Goal: Use online tool/utility: Utilize a website feature to perform a specific function

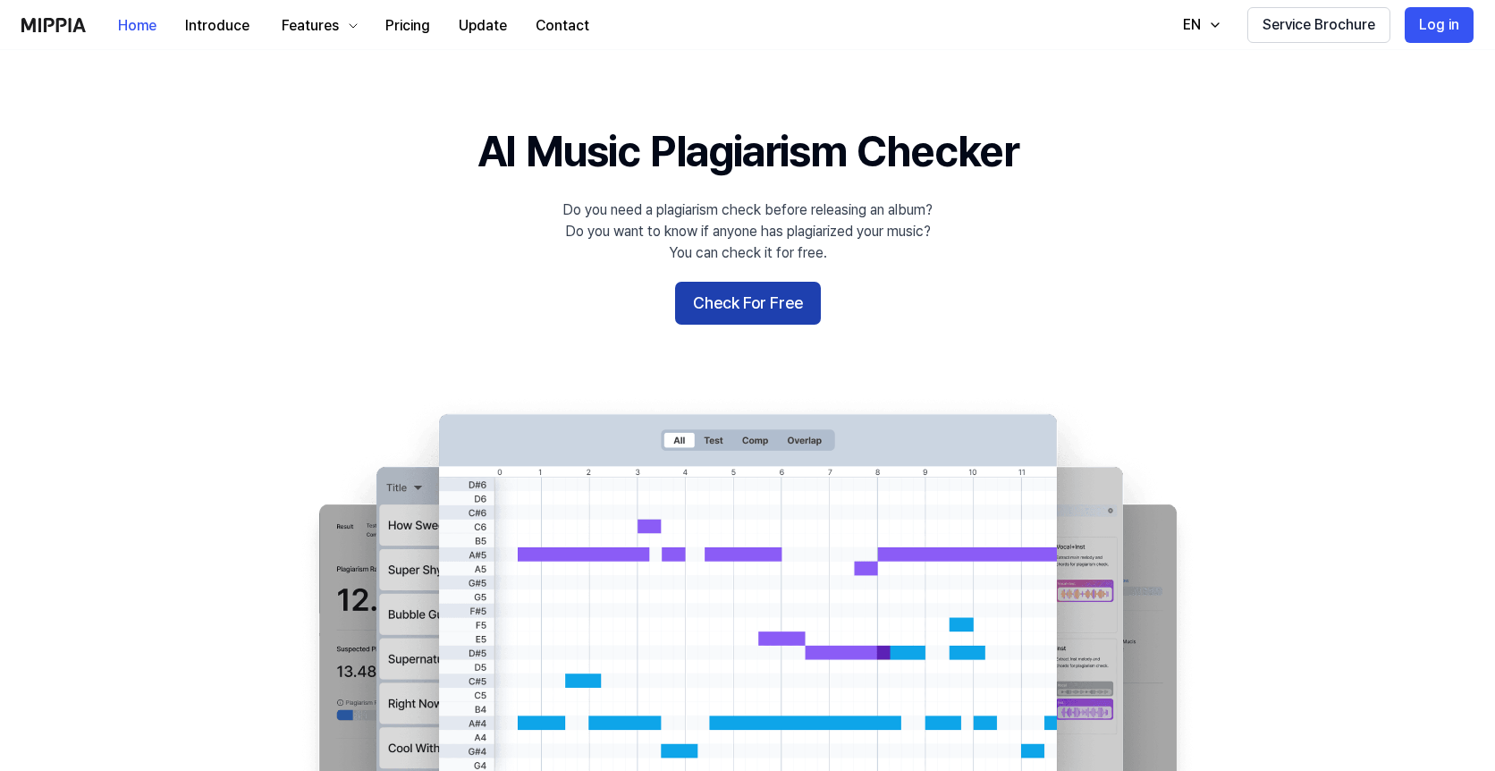
click at [763, 313] on button "Check For Free" at bounding box center [748, 303] width 146 height 43
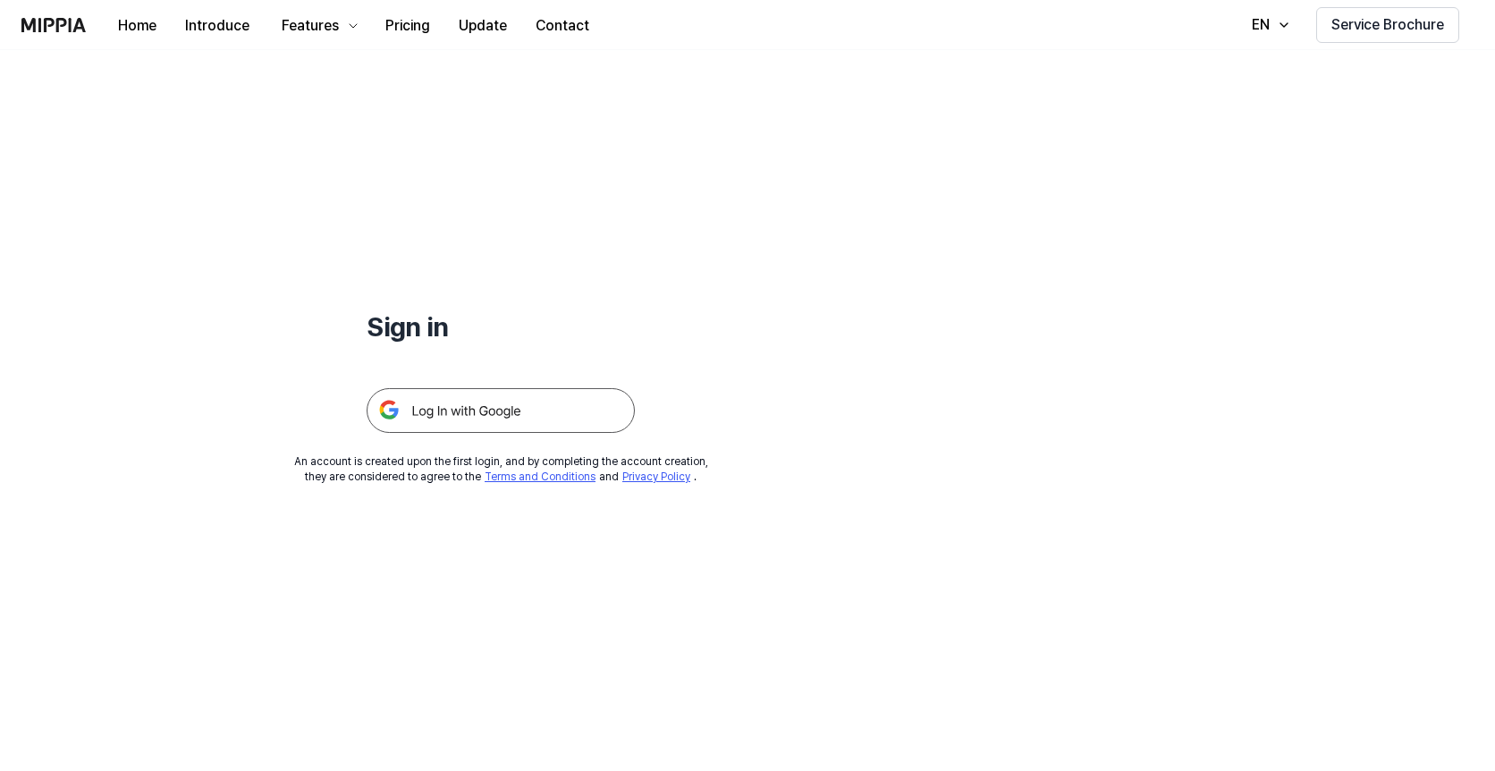
click at [546, 410] on img at bounding box center [501, 410] width 268 height 45
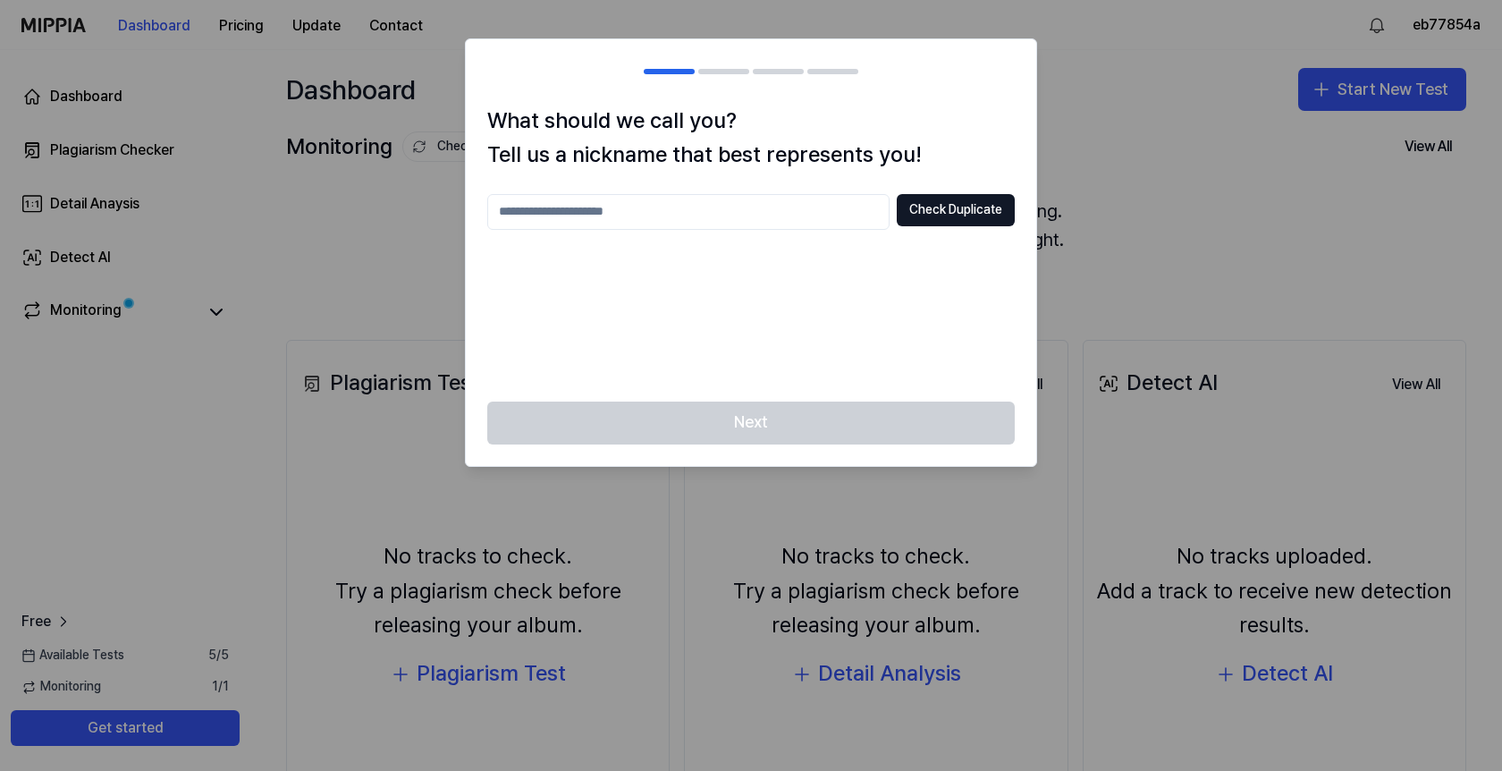
click at [777, 215] on input "text" at bounding box center [688, 212] width 402 height 36
type input "********"
click at [975, 206] on button "Check Duplicate" at bounding box center [956, 210] width 118 height 32
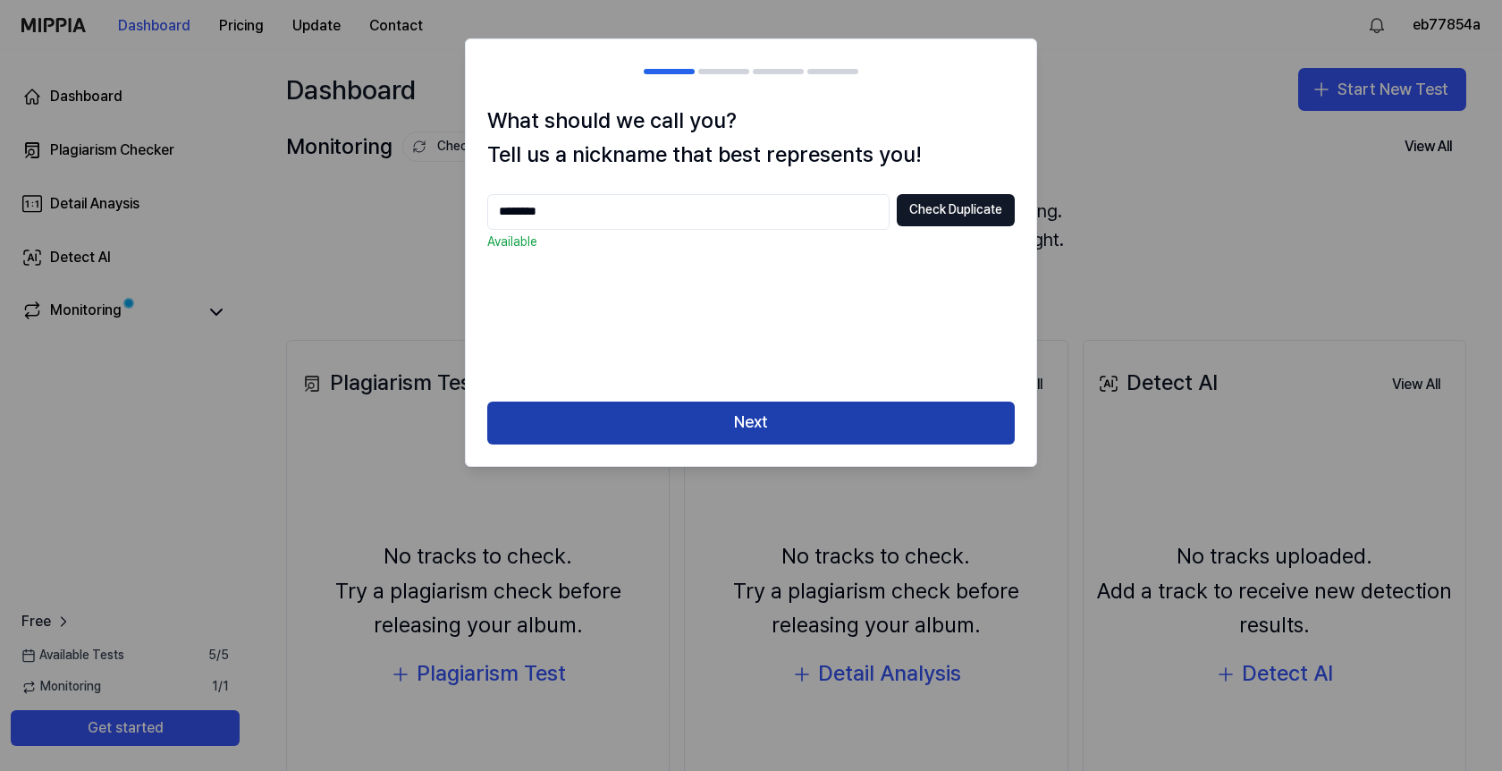
click at [911, 407] on button "Next" at bounding box center [750, 422] width 527 height 43
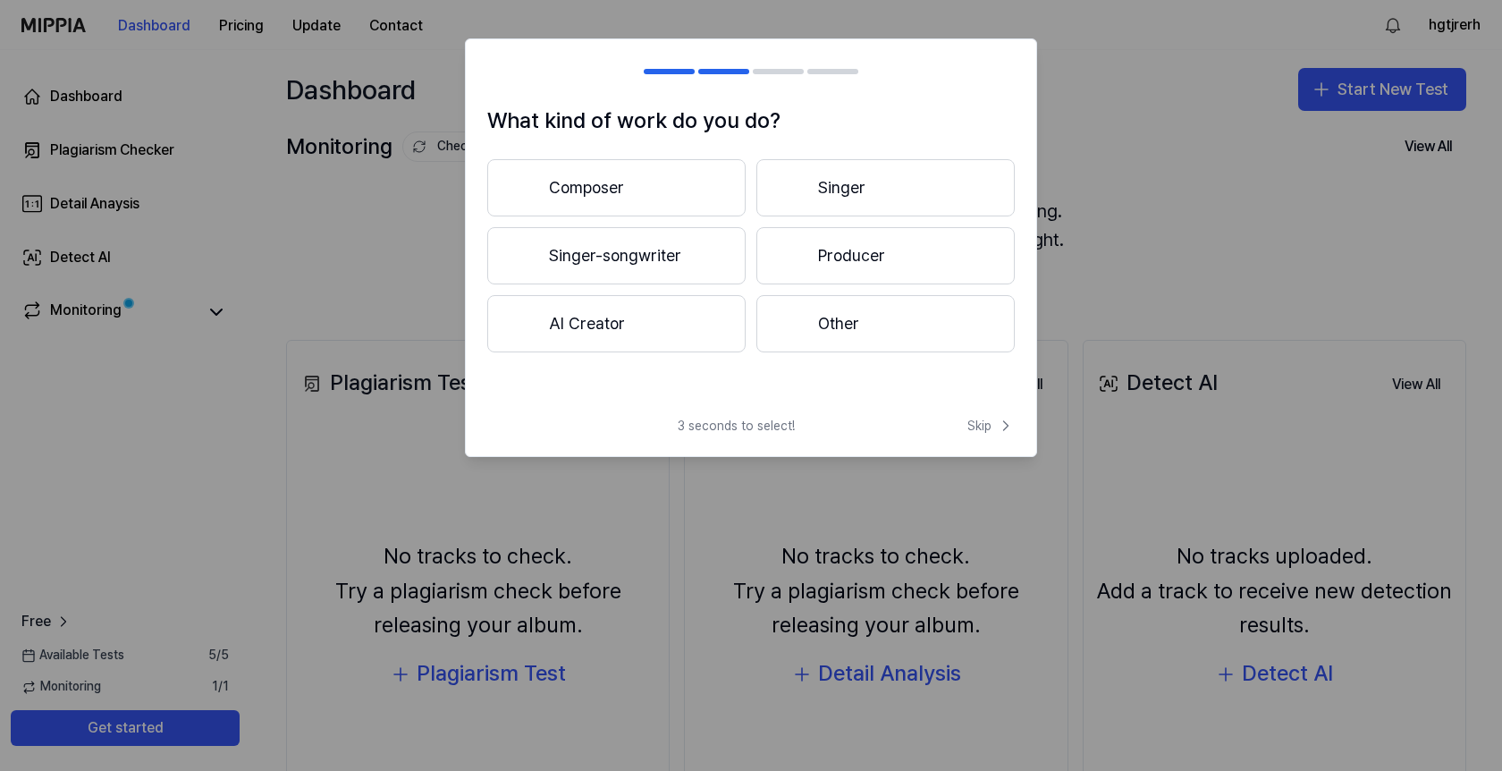
click at [776, 254] on button "Producer" at bounding box center [885, 255] width 258 height 57
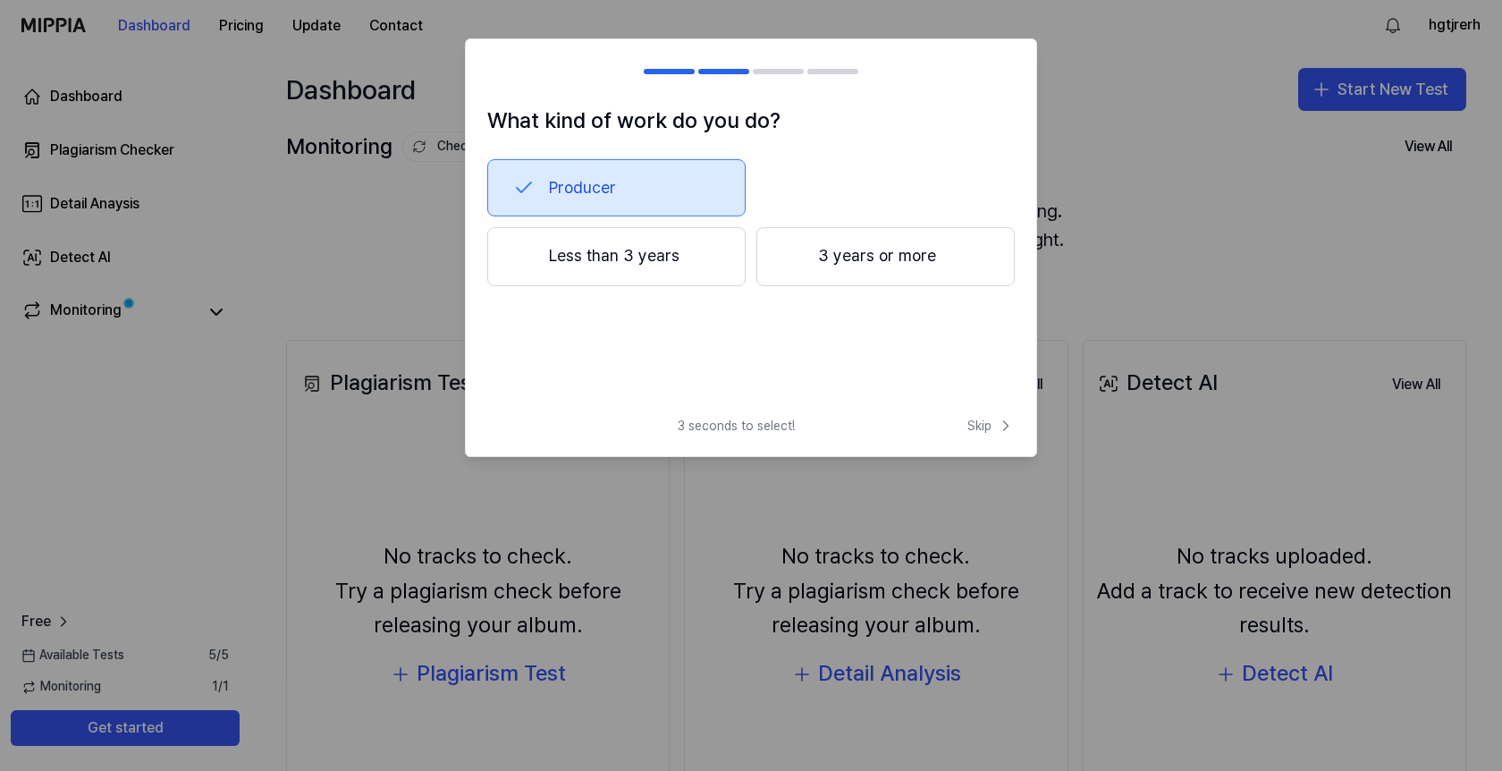
click at [685, 268] on button "Less than 3 years" at bounding box center [616, 256] width 258 height 59
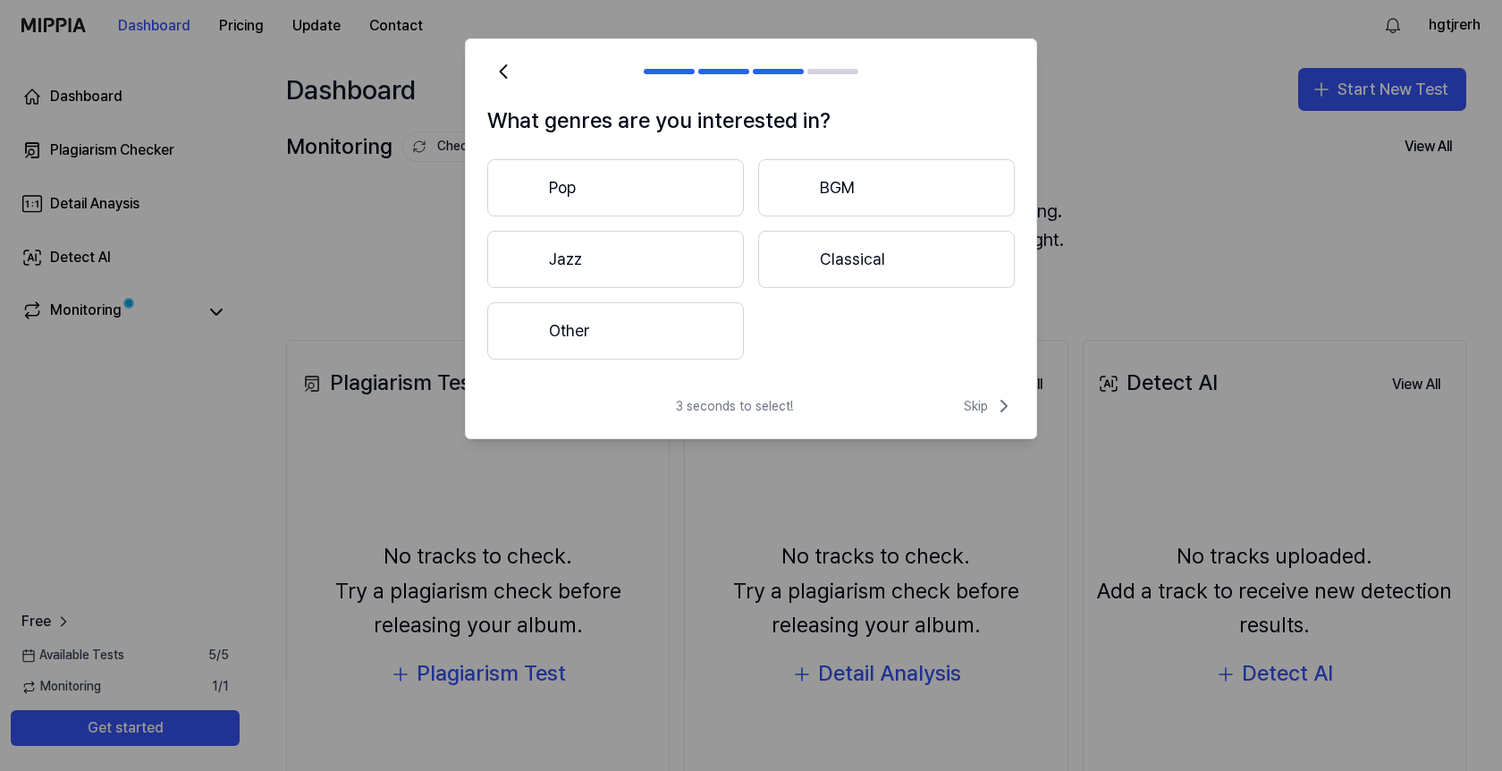
click at [668, 316] on button "Other" at bounding box center [615, 330] width 257 height 57
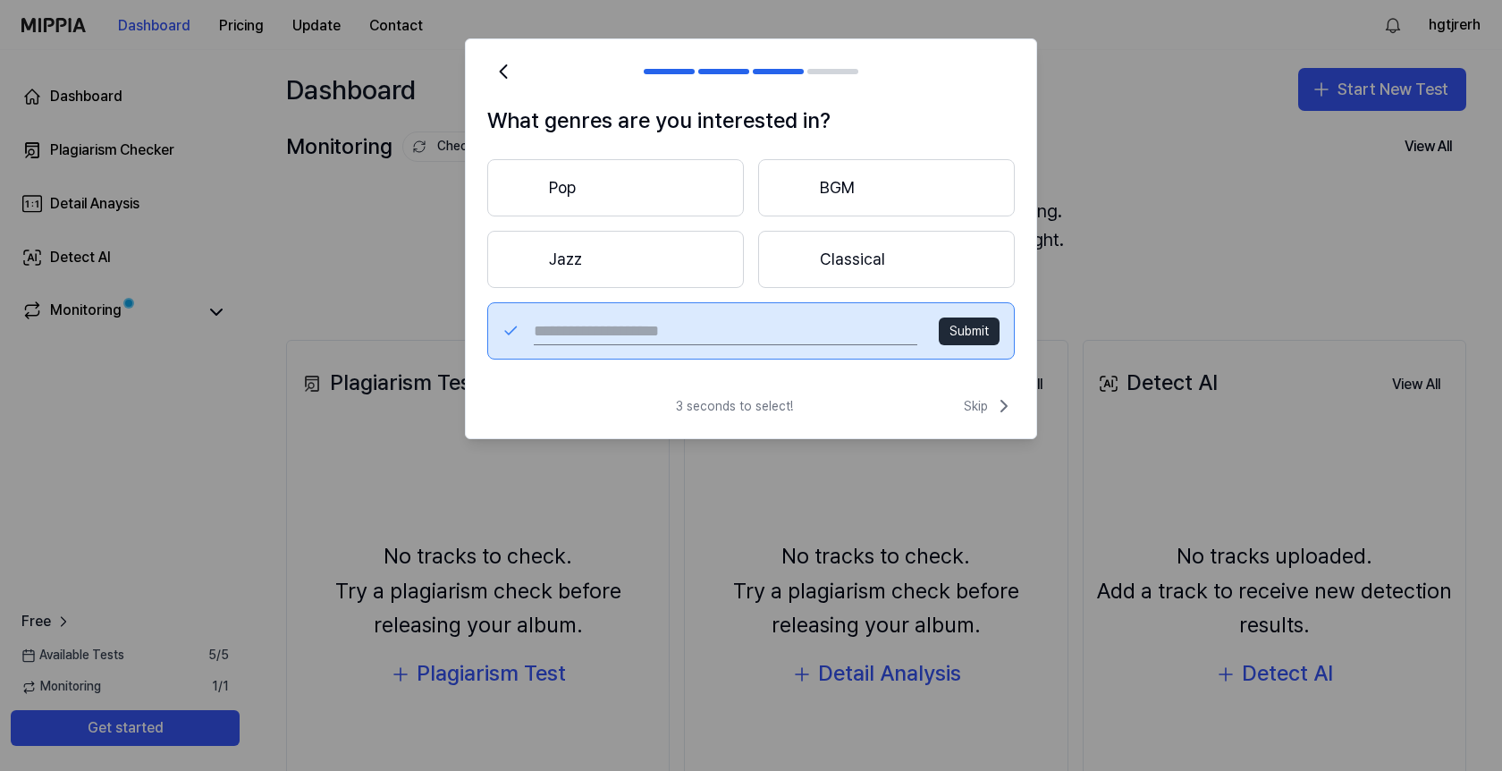
click at [694, 191] on button "Pop" at bounding box center [615, 187] width 257 height 57
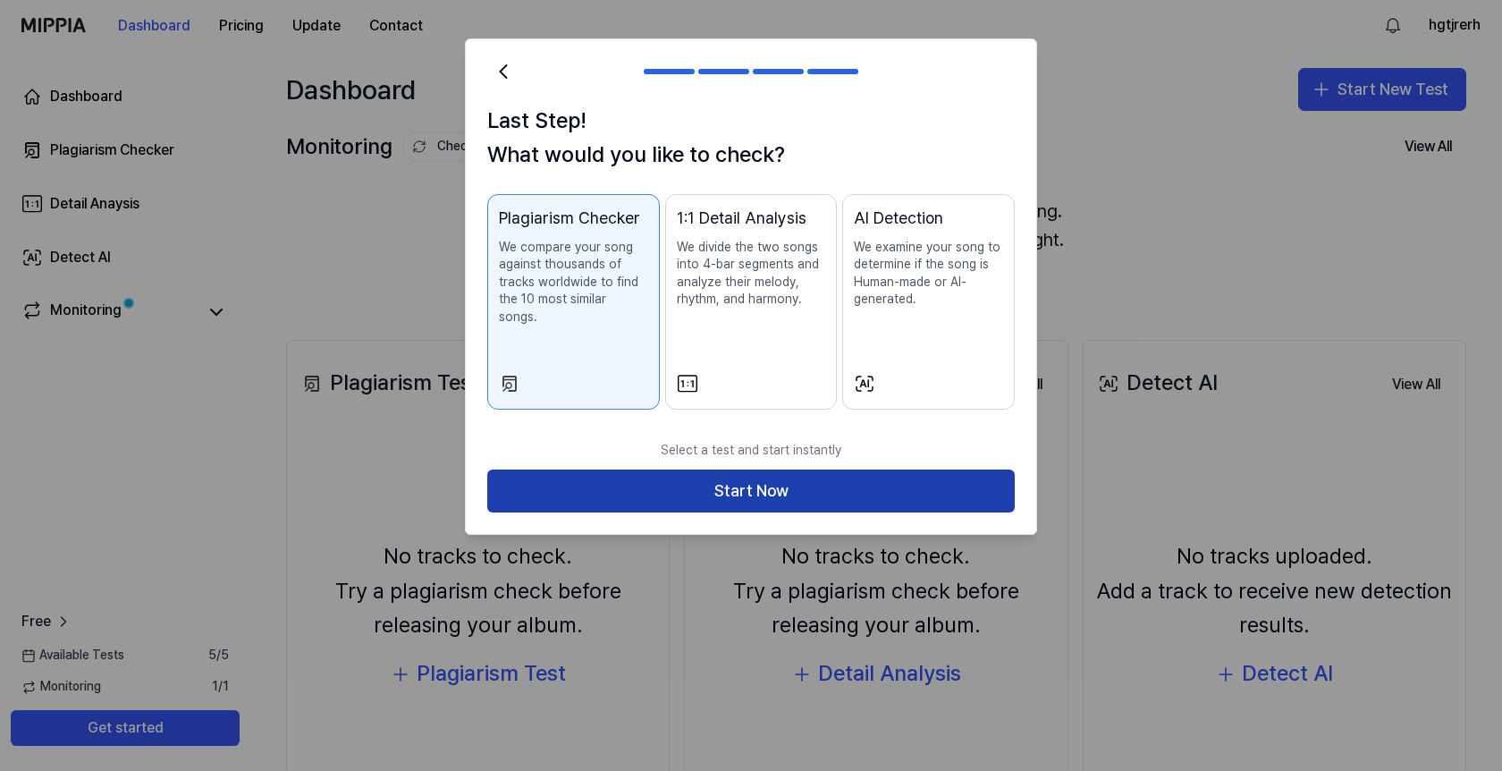
click at [780, 469] on button "Start Now" at bounding box center [750, 490] width 527 height 43
